Goal: Transaction & Acquisition: Purchase product/service

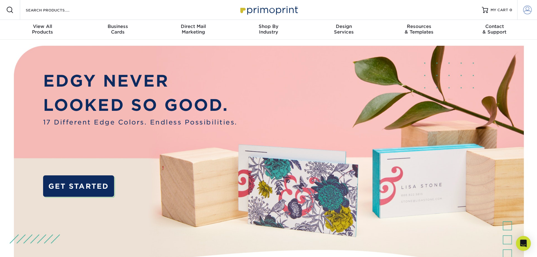
click at [530, 10] on span at bounding box center [527, 10] width 9 height 9
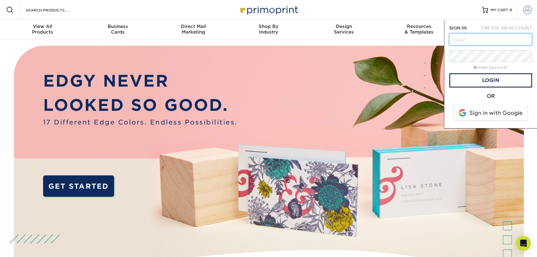
type input "admin@midlandss.org"
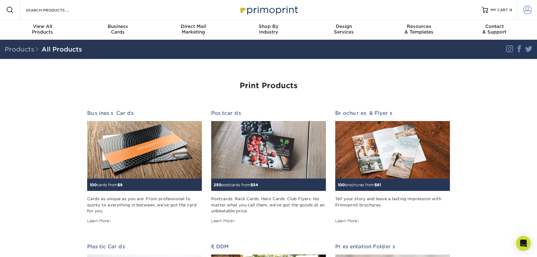
click at [529, 11] on span at bounding box center [527, 10] width 9 height 9
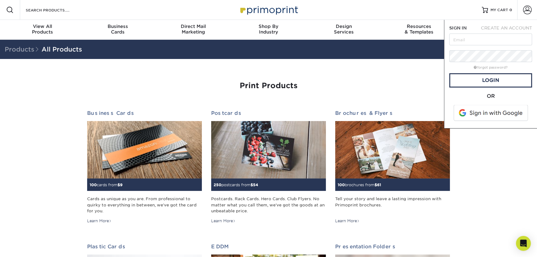
click at [425, 5] on div "Resources Menu Search Products Account SIGN IN CREATE AN ACCOUNT forgot passwor…" at bounding box center [268, 10] width 537 height 20
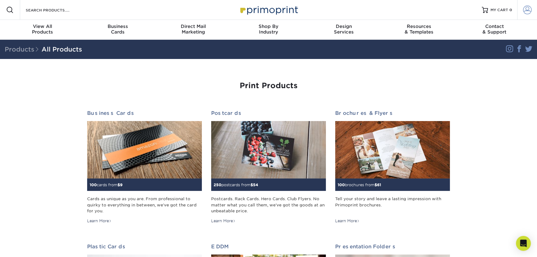
click at [529, 12] on span at bounding box center [527, 10] width 9 height 9
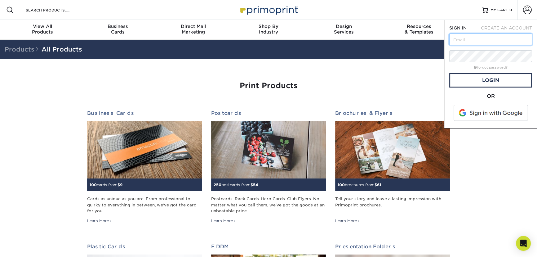
type input "admin@midlandss.org"
click at [506, 76] on link "Login" at bounding box center [490, 80] width 83 height 14
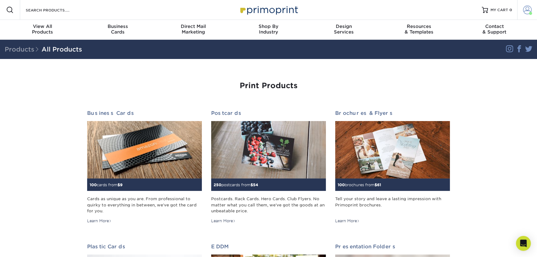
click at [528, 9] on span at bounding box center [527, 10] width 9 height 9
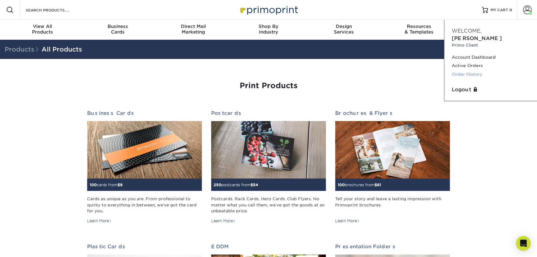
click at [464, 70] on link "Order History" at bounding box center [491, 74] width 78 height 8
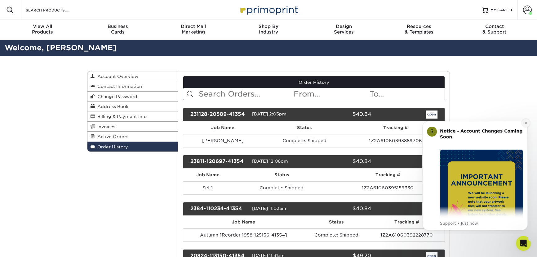
drag, startPoint x: 940, startPoint y: 239, endPoint x: 524, endPoint y: 123, distance: 431.7
click at [524, 123] on icon "Dismiss notification" at bounding box center [525, 122] width 3 height 3
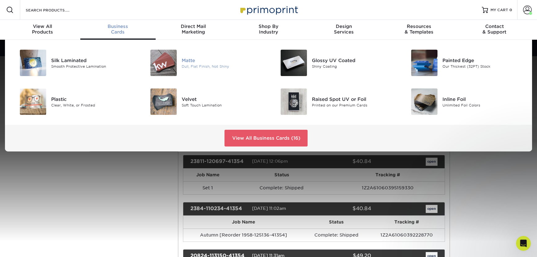
click at [170, 60] on img at bounding box center [163, 63] width 26 height 26
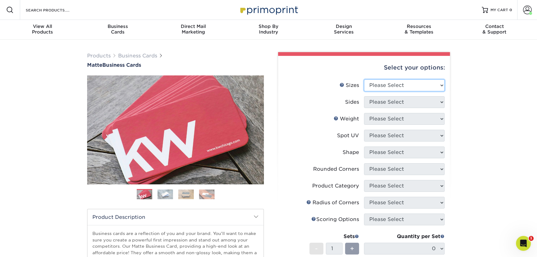
click at [387, 86] on select "Please Select 1.5" x 3.5" - Mini 1.75" x 3.5" - Mini 2" x 2" - Square 2" x 3" -…" at bounding box center [404, 85] width 81 height 12
select select "2.00x3.50"
click at [364, 79] on select "Please Select 1.5" x 3.5" - Mini 1.75" x 3.5" - Mini 2" x 2" - Square 2" x 3" -…" at bounding box center [404, 85] width 81 height 12
click at [387, 102] on select "Please Select Print Both Sides Print Front Only" at bounding box center [404, 102] width 81 height 12
select select "32d3c223-f82c-492b-b915-ba065a00862f"
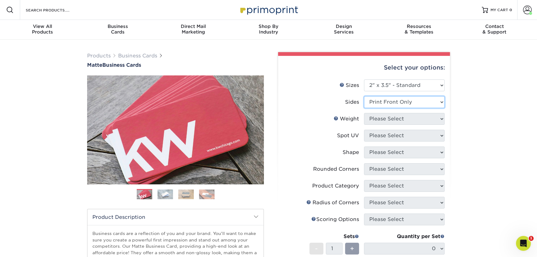
click at [364, 96] on select "Please Select Print Both Sides Print Front Only" at bounding box center [404, 102] width 81 height 12
click at [390, 121] on select "Please Select 16PT 14PT" at bounding box center [404, 119] width 81 height 12
select select "16PT"
click at [364, 113] on select "Please Select 16PT 14PT" at bounding box center [404, 119] width 81 height 12
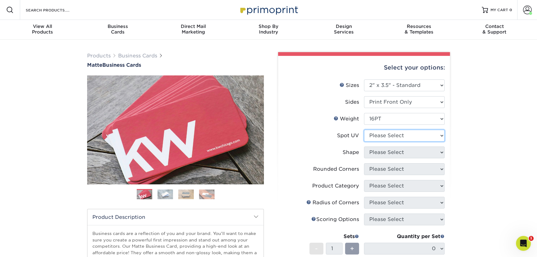
click at [388, 135] on select "Please Select No Spot UV Front Only" at bounding box center [404, 136] width 81 height 12
select select "3"
click at [364, 130] on select "Please Select No Spot UV Front Only" at bounding box center [404, 136] width 81 height 12
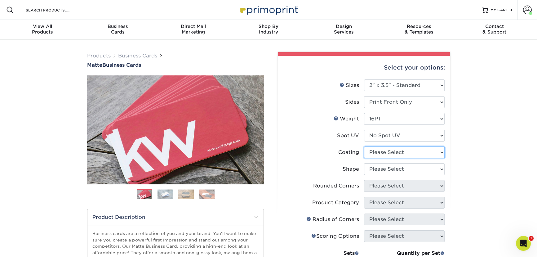
click at [390, 154] on select at bounding box center [404, 152] width 81 height 12
select select "121bb7b5-3b4d-429f-bd8d-bbf80e953313"
click at [364, 146] on select at bounding box center [404, 152] width 81 height 12
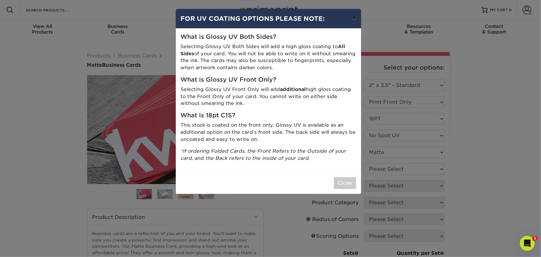
click at [352, 17] on button "×" at bounding box center [353, 17] width 14 height 17
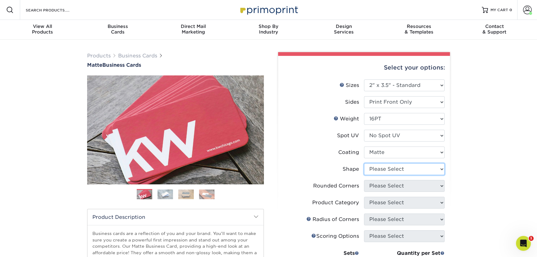
click at [413, 166] on select "Please Select Standard Oval" at bounding box center [404, 169] width 81 height 12
select select "standard"
click at [364, 163] on select "Please Select Standard Oval" at bounding box center [404, 169] width 81 height 12
click at [403, 186] on select "Please Select Yes - Round 2 Corners Yes - Round 4 Corners No" at bounding box center [404, 186] width 81 height 12
select select "0"
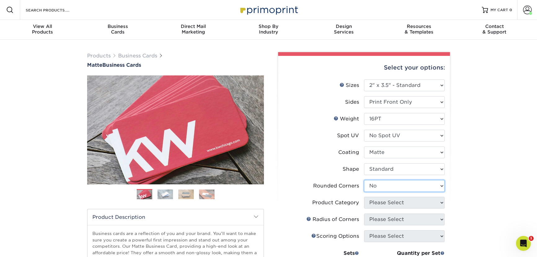
click at [364, 180] on select "Please Select Yes - Round 2 Corners Yes - Round 4 Corners No" at bounding box center [404, 186] width 81 height 12
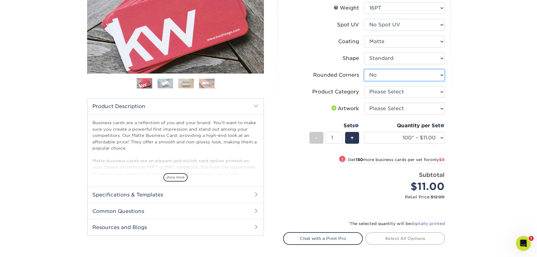
scroll to position [112, 0]
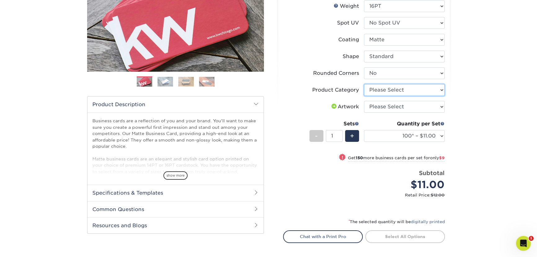
click at [427, 89] on select "Please Select Business Cards" at bounding box center [404, 90] width 81 height 12
select select "3b5148f1-0588-4f88-a218-97bcfdce65c1"
click at [364, 84] on select "Please Select Business Cards" at bounding box center [404, 90] width 81 height 12
click at [423, 106] on select "Please Select I will upload files I need a design - $100" at bounding box center [404, 107] width 81 height 12
select select "upload"
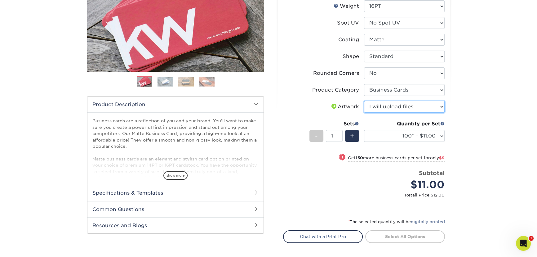
click at [364, 101] on select "Please Select I will upload files I need a design - $100" at bounding box center [404, 107] width 81 height 12
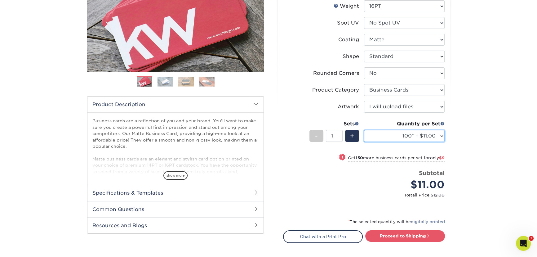
click at [441, 135] on select "100* – $11.00 250* – $20.00 500 – $39.00 1000 – $49.00 2500 – $87.00 5000 – $16…" at bounding box center [404, 136] width 81 height 12
select select "250* – $20.00"
click at [364, 130] on select "100* – $11.00 250* – $20.00 500 – $39.00 1000 – $49.00 2500 – $87.00 5000 – $16…" at bounding box center [404, 136] width 81 height 12
click at [467, 158] on div "Products Business Cards Matte Business Cards Previous Next 100 $ 8" at bounding box center [268, 114] width 537 height 375
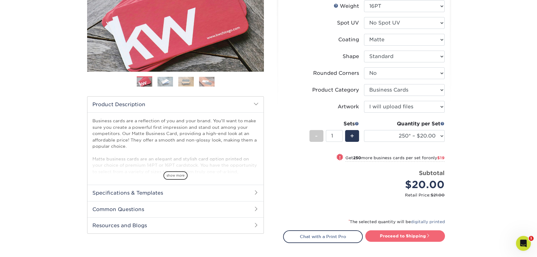
click at [393, 232] on link "Proceed to Shipping" at bounding box center [405, 235] width 80 height 11
type input "Set 1"
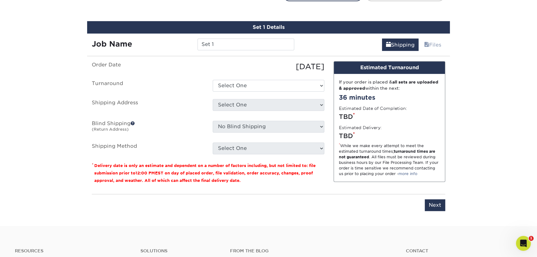
scroll to position [359, 0]
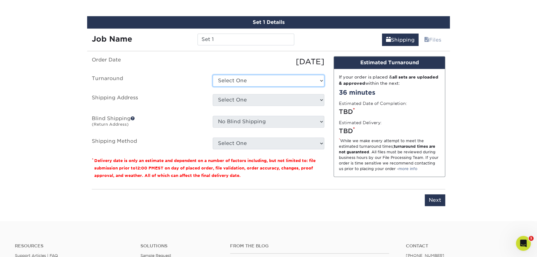
click at [267, 80] on select "Select One 2-4 Business Days 2 Day Next Business Day" at bounding box center [269, 81] width 112 height 12
select select "c1dfd2c0-3c7d-45cc-a6c1-6e0aa94096b4"
click at [213, 75] on select "Select One 2-4 Business Days 2 Day Next Business Day" at bounding box center [269, 81] width 112 height 12
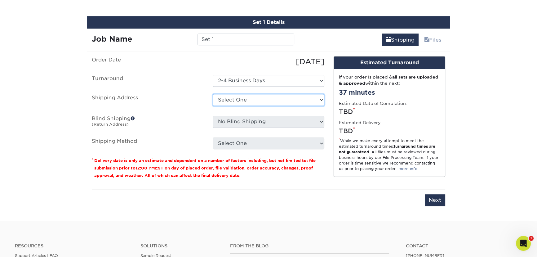
click at [252, 99] on select "Select One office + Add New Address" at bounding box center [269, 100] width 112 height 12
select select "129656"
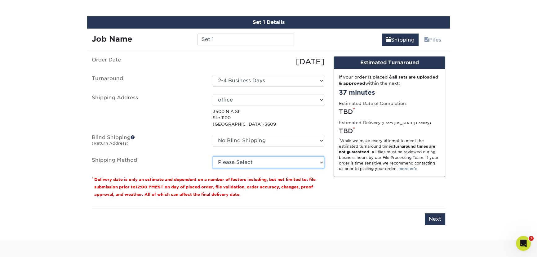
click at [290, 163] on select "Please Select Ground Shipping (+$7.84) 3 Day Shipping Service (+$18.69) 2 Day A…" at bounding box center [269, 162] width 112 height 12
select select "03"
click at [213, 156] on select "Please Select Ground Shipping (+$7.84) 3 Day Shipping Service (+$18.69) 2 Day A…" at bounding box center [269, 162] width 112 height 12
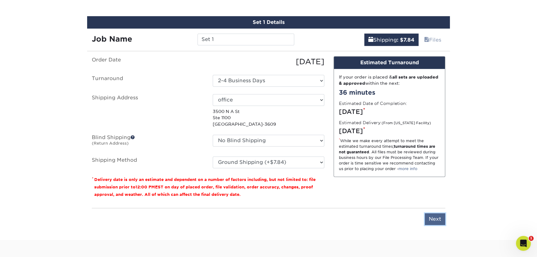
click at [431, 217] on input "Next" at bounding box center [435, 219] width 20 height 12
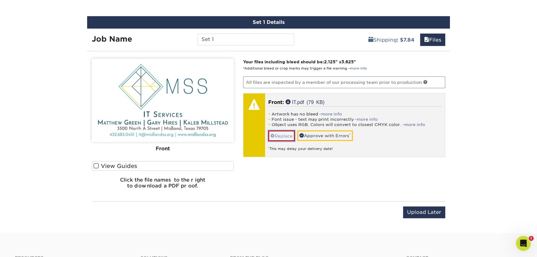
click at [282, 135] on link "Replace" at bounding box center [281, 135] width 27 height 11
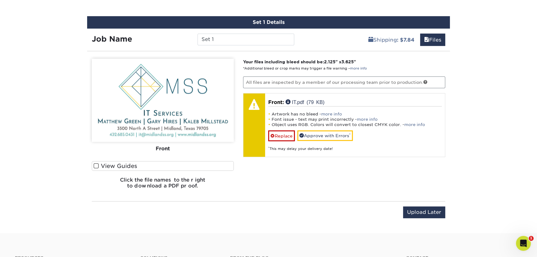
click at [99, 164] on label "View Guides" at bounding box center [163, 166] width 142 height 10
click at [0, 0] on input "View Guides" at bounding box center [0, 0] width 0 height 0
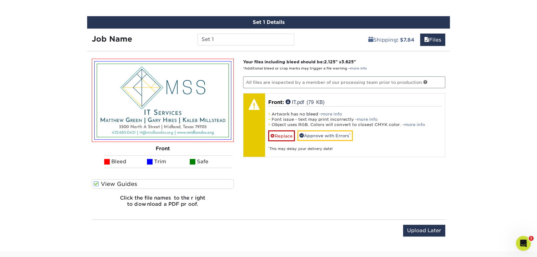
click at [96, 182] on span at bounding box center [96, 184] width 5 height 6
click at [0, 0] on input "View Guides" at bounding box center [0, 0] width 0 height 0
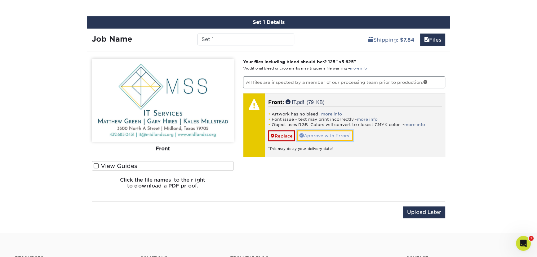
click at [314, 135] on link "Approve with Errors *" at bounding box center [324, 135] width 55 height 11
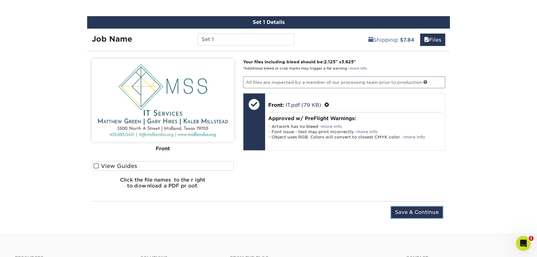
click at [416, 211] on input "Save & Continue" at bounding box center [417, 212] width 52 height 12
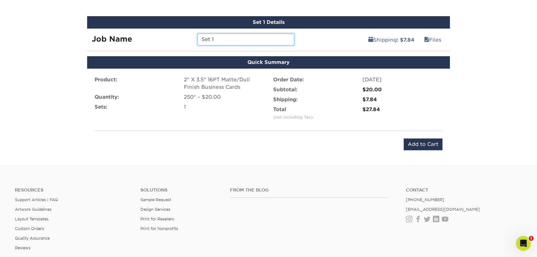
click at [238, 40] on input "Set 1" at bounding box center [245, 39] width 96 height 12
type input "IT Services"
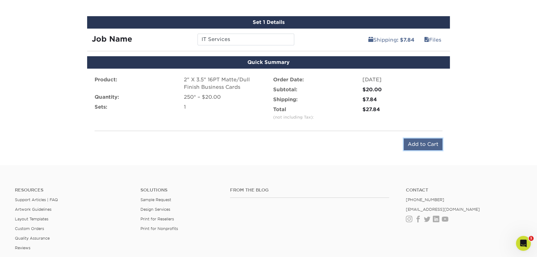
click at [423, 141] on input "Add to Cart" at bounding box center [423, 144] width 39 height 12
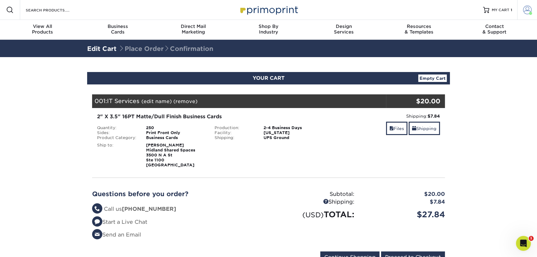
click at [529, 12] on span at bounding box center [530, 13] width 3 height 3
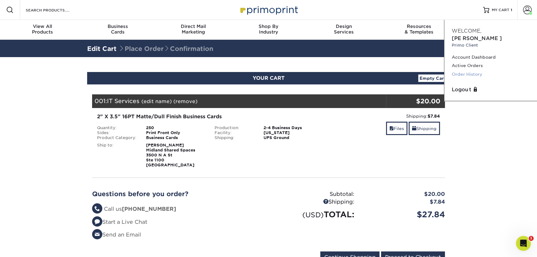
click at [465, 70] on link "Order History" at bounding box center [491, 74] width 78 height 8
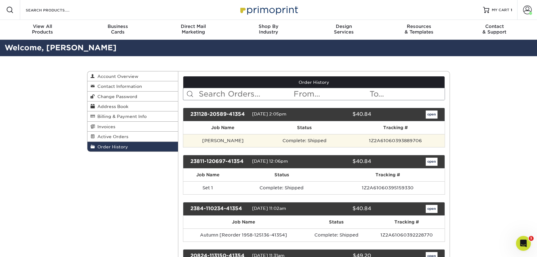
click at [289, 140] on td "Complete: Shipped" at bounding box center [304, 140] width 84 height 13
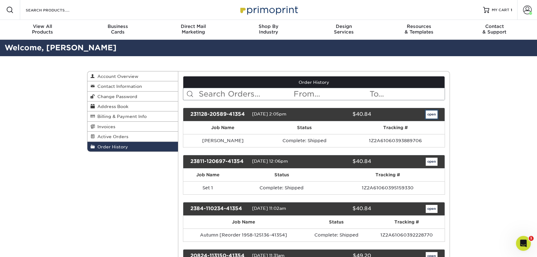
click at [432, 115] on link "open" at bounding box center [432, 114] width 12 height 8
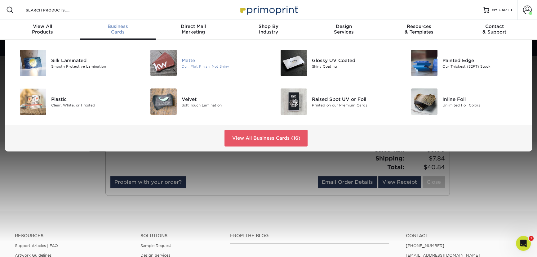
click at [171, 64] on img at bounding box center [163, 63] width 26 height 26
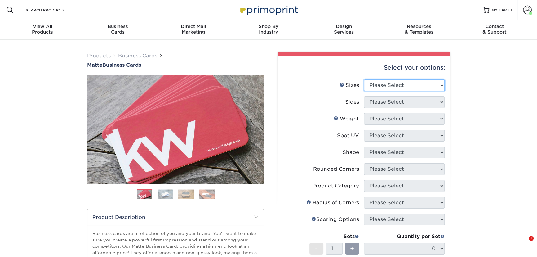
click at [399, 84] on select "Please Select 1.5" x 3.5" - Mini 1.75" x 3.5" - Mini 2" x 2" - Square 2" x 3" -…" at bounding box center [404, 85] width 81 height 12
select select "2.00x3.50"
click at [364, 79] on select "Please Select 1.5" x 3.5" - Mini 1.75" x 3.5" - Mini 2" x 2" - Square 2" x 3" -…" at bounding box center [404, 85] width 81 height 12
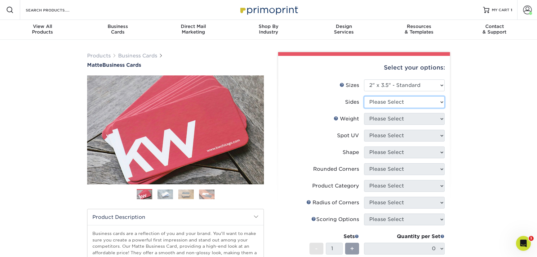
click at [400, 101] on select "Please Select Print Both Sides Print Front Only" at bounding box center [404, 102] width 81 height 12
select select "13abbda7-1d64-4f25-8bb2-c179b224825d"
click at [364, 96] on select "Please Select Print Both Sides Print Front Only" at bounding box center [404, 102] width 81 height 12
click at [408, 117] on select "Please Select 16PT 14PT" at bounding box center [404, 119] width 81 height 12
select select "16PT"
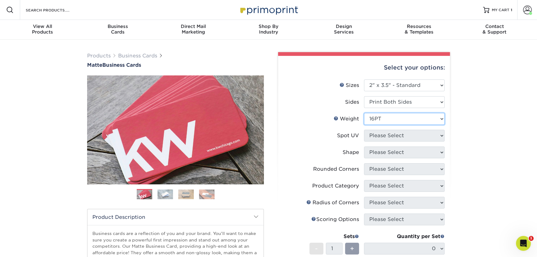
click at [364, 113] on select "Please Select 16PT 14PT" at bounding box center [404, 119] width 81 height 12
click at [394, 135] on select "Please Select No Spot UV Front and Back (Both Sides) Front Only Back Only" at bounding box center [404, 136] width 81 height 12
select select "3"
click at [364, 130] on select "Please Select No Spot UV Front and Back (Both Sides) Front Only Back Only" at bounding box center [404, 136] width 81 height 12
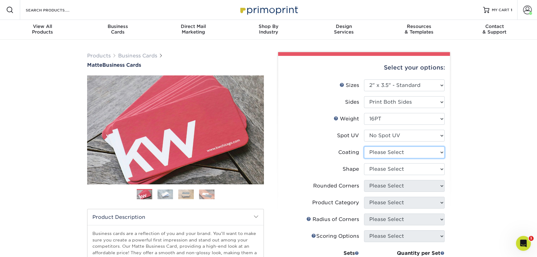
click at [391, 152] on select at bounding box center [404, 152] width 81 height 12
select select "121bb7b5-3b4d-429f-bd8d-bbf80e953313"
click at [364, 146] on select at bounding box center [404, 152] width 81 height 12
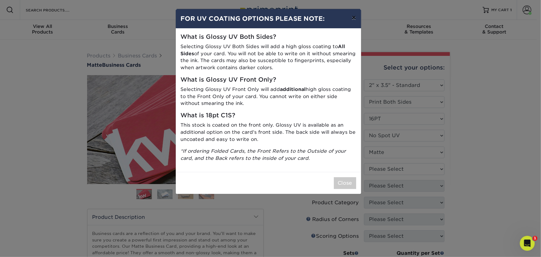
click at [355, 20] on button "×" at bounding box center [353, 17] width 14 height 17
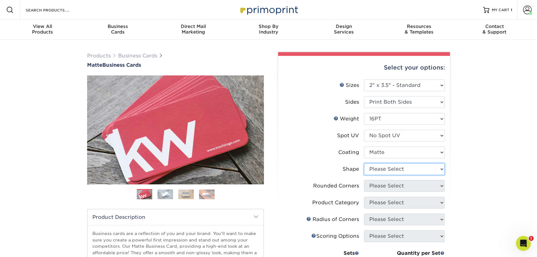
click at [408, 168] on select "Please Select Standard Oval" at bounding box center [404, 169] width 81 height 12
select select "standard"
click at [364, 163] on select "Please Select Standard Oval" at bounding box center [404, 169] width 81 height 12
click at [399, 187] on select "Please Select Yes - Round 2 Corners Yes - Round 4 Corners No" at bounding box center [404, 186] width 81 height 12
select select "0"
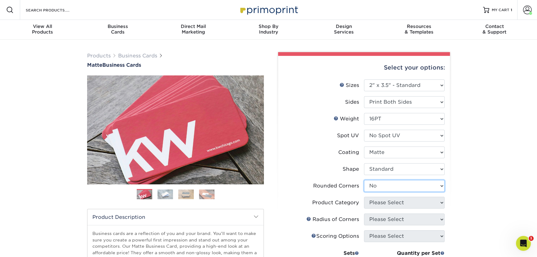
click at [364, 180] on select "Please Select Yes - Round 2 Corners Yes - Round 4 Corners No" at bounding box center [404, 186] width 81 height 12
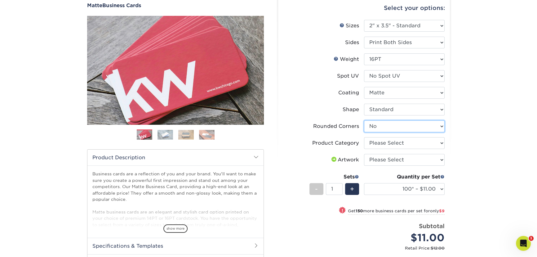
scroll to position [112, 0]
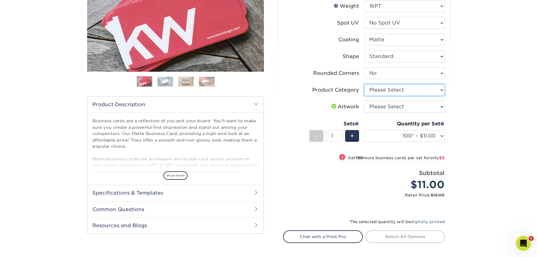
drag, startPoint x: 424, startPoint y: 89, endPoint x: 421, endPoint y: 95, distance: 7.0
click at [424, 89] on select "Please Select Business Cards" at bounding box center [404, 90] width 81 height 12
select select "3b5148f1-0588-4f88-a218-97bcfdce65c1"
click at [364, 84] on select "Please Select Business Cards" at bounding box center [404, 90] width 81 height 12
click at [413, 106] on select "Please Select I will upload files I need a design - $100" at bounding box center [404, 107] width 81 height 12
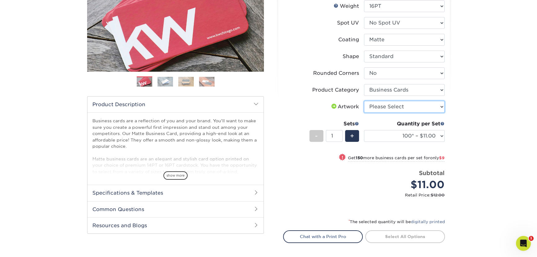
select select "upload"
click at [364, 101] on select "Please Select I will upload files I need a design - $100" at bounding box center [404, 107] width 81 height 12
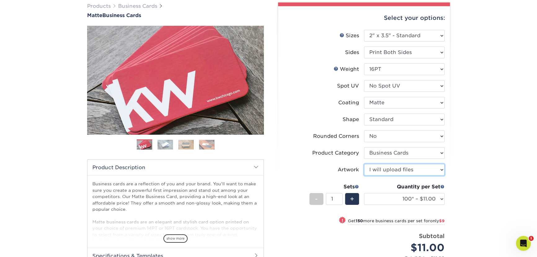
scroll to position [84, 0]
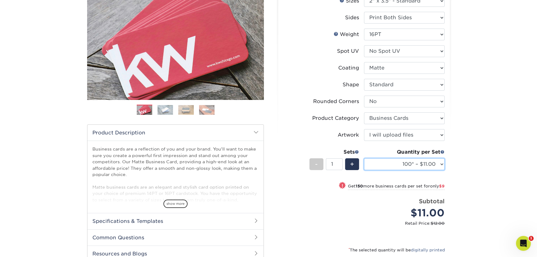
click at [429, 166] on select "100* – $11.00 250* – $20.00 500 – $39.00 1000 – $49.00 2500 – $87.00 5000 – $16…" at bounding box center [404, 164] width 81 height 12
select select "250* – $20.00"
click at [364, 158] on select "100* – $11.00 250* – $20.00 500 – $39.00 1000 – $49.00 2500 – $87.00 5000 – $16…" at bounding box center [404, 164] width 81 height 12
click at [470, 96] on div "Products Business Cards Matte Business Cards Previous Next 100 $ 8" at bounding box center [268, 142] width 537 height 375
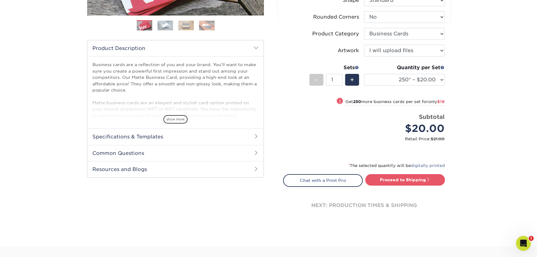
scroll to position [169, 0]
click at [406, 180] on link "Proceed to Shipping" at bounding box center [405, 179] width 80 height 11
type input "Set 1"
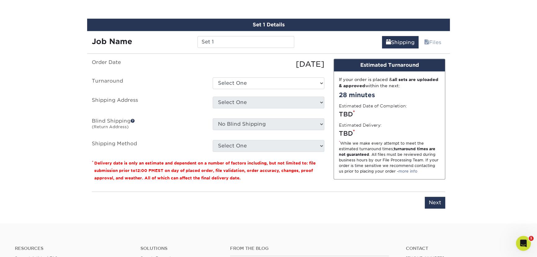
scroll to position [359, 0]
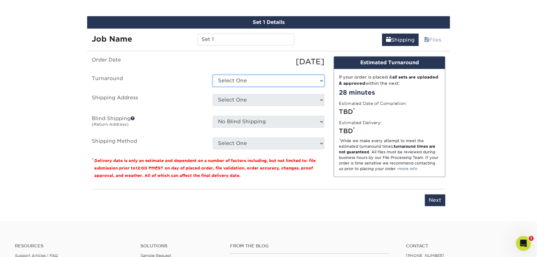
click at [252, 83] on select "Select One 2-4 Business Days 2 Day Next Business Day" at bounding box center [269, 81] width 112 height 12
select select "23721297-b68b-4846-ba83-3171e6bd9d78"
click at [213, 75] on select "Select One 2-4 Business Days 2 Day Next Business Day" at bounding box center [269, 81] width 112 height 12
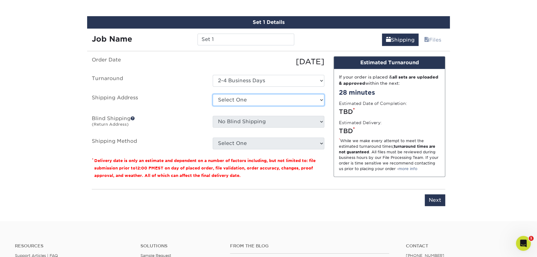
click at [235, 99] on select "Select One office + Add New Address" at bounding box center [269, 100] width 112 height 12
select select "129656"
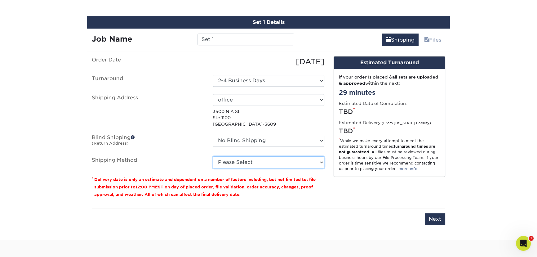
click at [243, 159] on select "Please Select Ground Shipping (+$7.84) 3 Day Shipping Service (+$18.69) 2 Day A…" at bounding box center [269, 162] width 112 height 12
select select "03"
click at [213, 156] on select "Please Select Ground Shipping (+$7.84) 3 Day Shipping Service (+$18.69) 2 Day A…" at bounding box center [269, 162] width 112 height 12
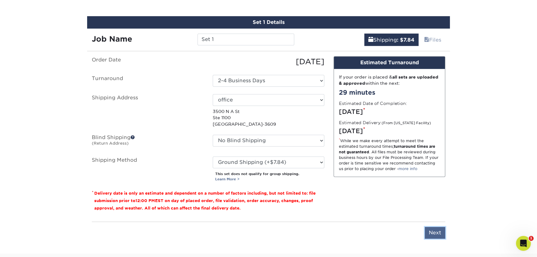
click at [428, 228] on input "Next" at bounding box center [435, 233] width 20 height 12
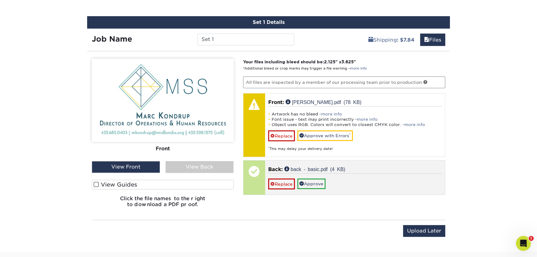
click at [382, 167] on p "Back: back - basic.pdf (4 KB)" at bounding box center [355, 168] width 174 height 7
click at [341, 182] on div "Replace Approve" at bounding box center [355, 181] width 174 height 16
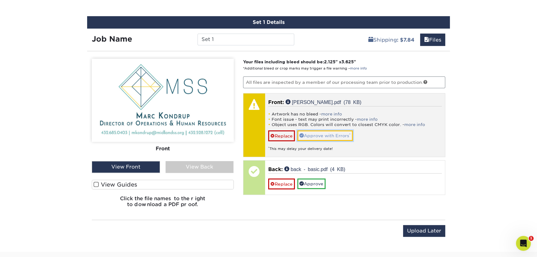
click at [329, 136] on link "Approve with Errors *" at bounding box center [324, 135] width 55 height 11
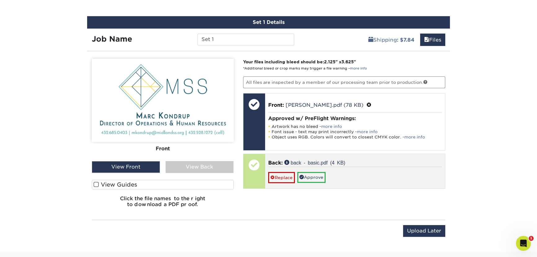
click at [334, 166] on div "Replace Approve" at bounding box center [355, 174] width 174 height 16
click at [313, 177] on link "Approve" at bounding box center [311, 177] width 28 height 11
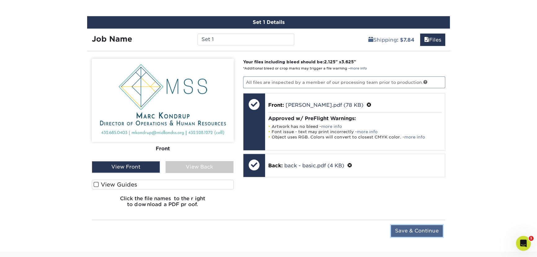
click at [407, 226] on input "Save & Continue" at bounding box center [417, 231] width 52 height 12
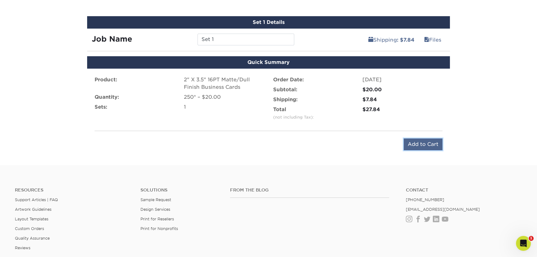
click at [417, 142] on input "Add to Cart" at bounding box center [423, 144] width 39 height 12
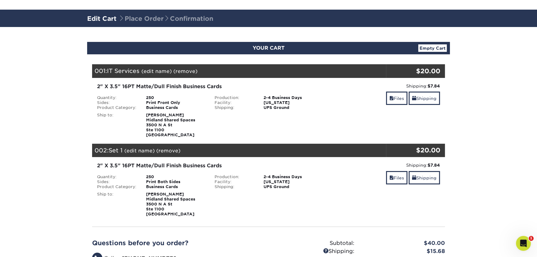
scroll to position [84, 0]
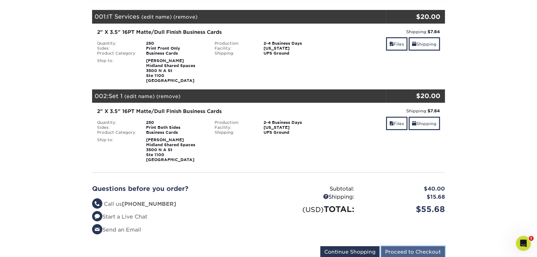
click at [405, 248] on input "Proceed to Checkout" at bounding box center [413, 252] width 64 height 12
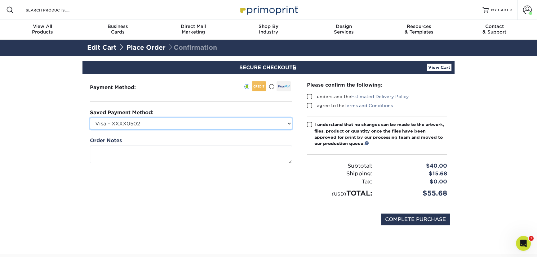
click at [211, 120] on select "Visa - XXXX0502 New Credit Card" at bounding box center [191, 123] width 202 height 12
select select
click at [90, 117] on select "Visa - XXXX0502 New Credit Card" at bounding box center [191, 123] width 202 height 12
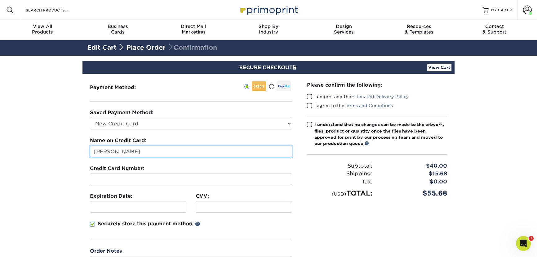
type input "Midland Shared Spaces"
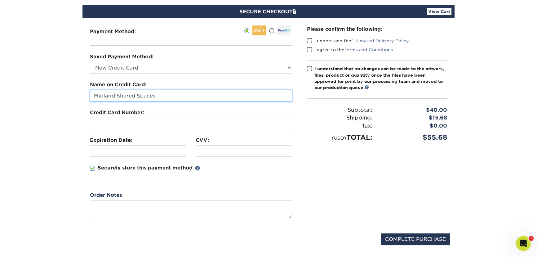
scroll to position [56, 0]
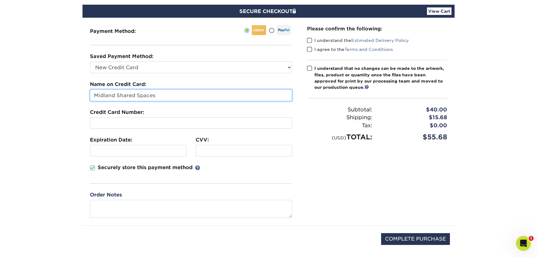
click at [310, 38] on span at bounding box center [309, 40] width 5 height 6
click at [0, 0] on input "I understand the Estimated Delivery Policy" at bounding box center [0, 0] width 0 height 0
click at [311, 48] on span at bounding box center [309, 49] width 5 height 6
click at [0, 0] on input "I agree to the Terms and Conditions" at bounding box center [0, 0] width 0 height 0
click at [308, 68] on span at bounding box center [309, 68] width 5 height 6
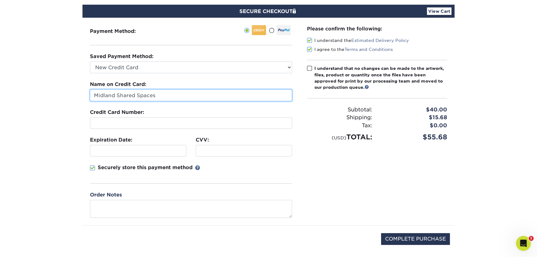
click at [0, 0] on input "I understand that no changes can be made to the artwork, files, product or quan…" at bounding box center [0, 0] width 0 height 0
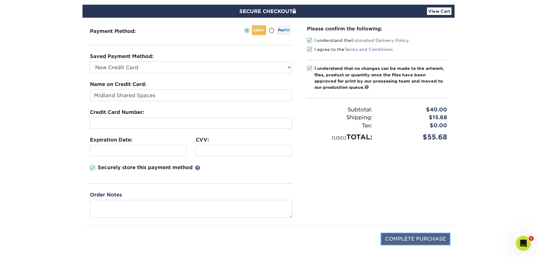
click at [414, 237] on input "COMPLETE PURCHASE" at bounding box center [415, 239] width 69 height 12
type input "PROCESSING, PLEASE WAIT..."
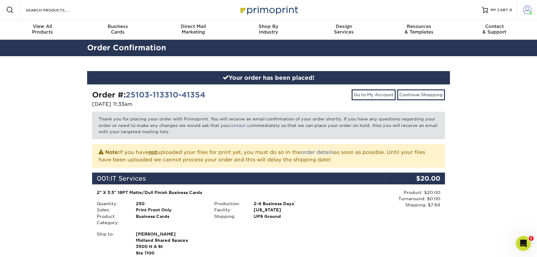
click at [527, 12] on span at bounding box center [527, 10] width 9 height 9
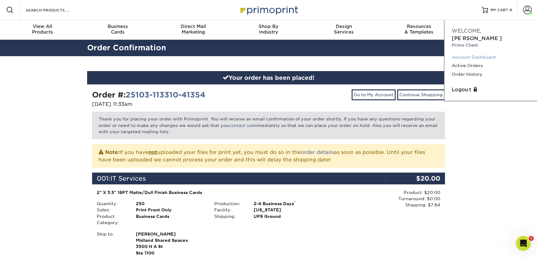
click at [488, 53] on link "Account Dashboard" at bounding box center [491, 57] width 78 height 8
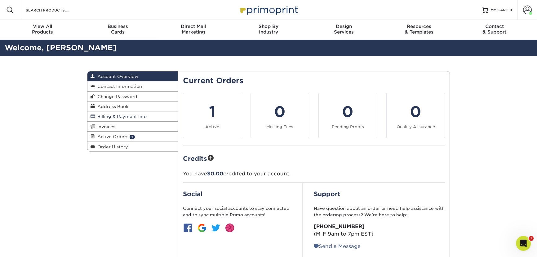
click at [112, 114] on span "Billing & Payment Info" at bounding box center [121, 116] width 52 height 5
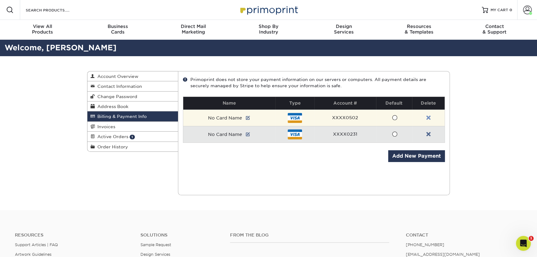
click at [428, 116] on link at bounding box center [428, 117] width 4 height 5
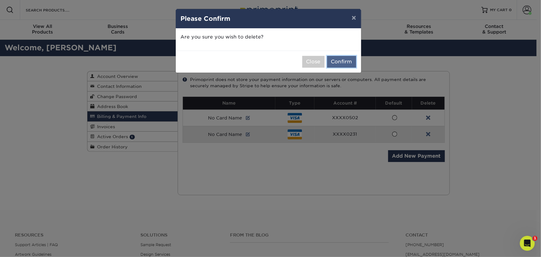
click at [343, 61] on button "Confirm" at bounding box center [341, 62] width 29 height 12
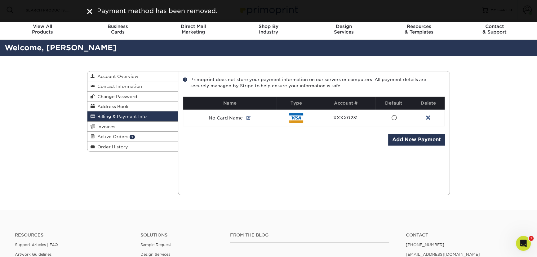
click at [491, 115] on div "Billing & Payment Info Account Overview Contact Information Change Password Add…" at bounding box center [268, 133] width 537 height 154
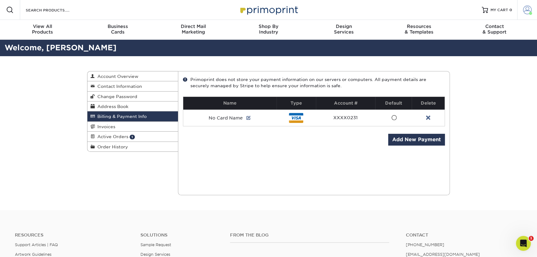
click at [529, 9] on span at bounding box center [527, 10] width 9 height 9
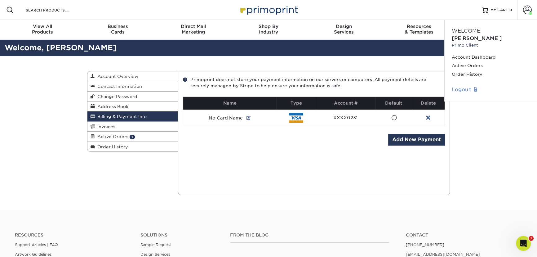
click at [462, 86] on link "Logout" at bounding box center [491, 89] width 78 height 7
